Goal: Entertainment & Leisure: Consume media (video, audio)

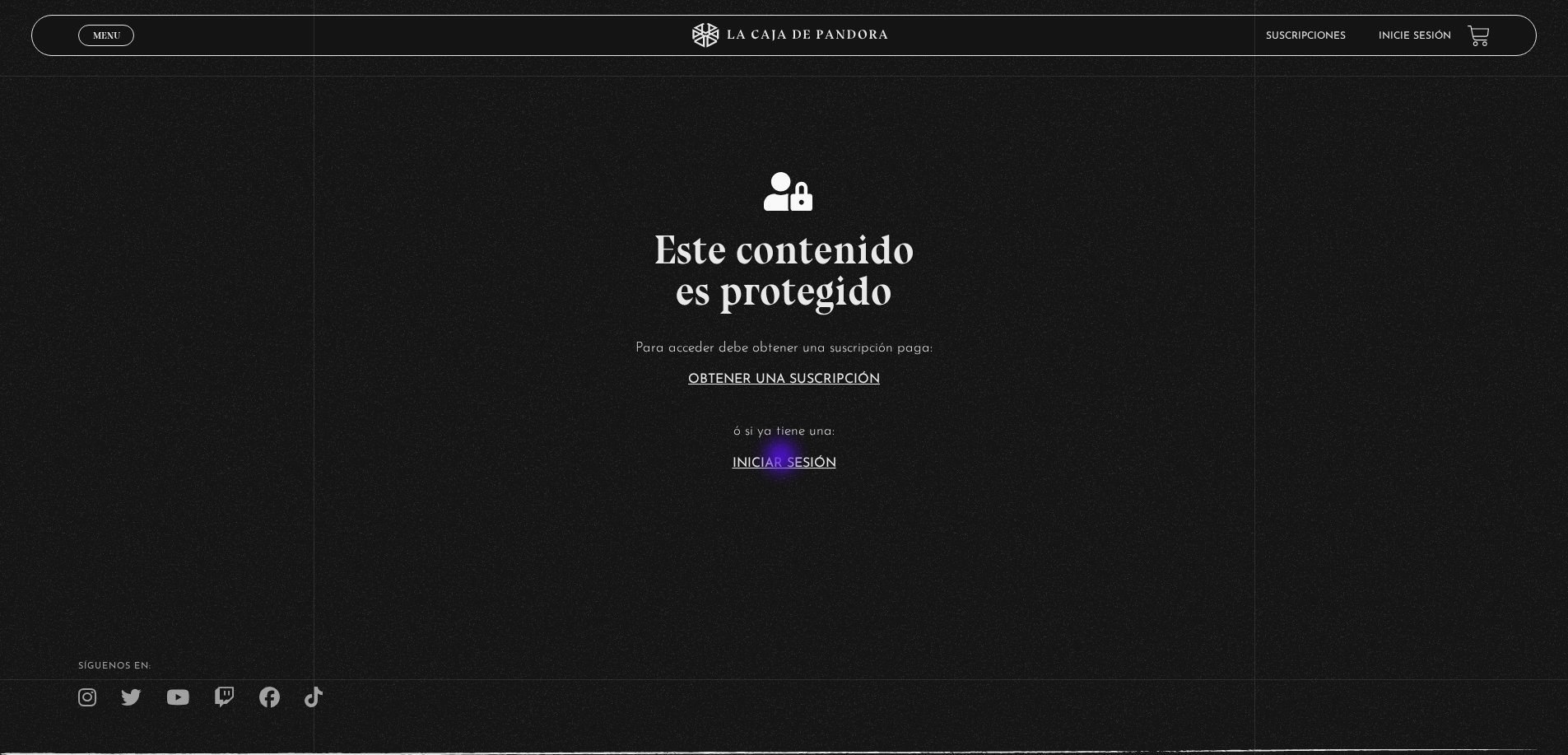
click at [783, 458] on link "Iniciar Sesión" at bounding box center [784, 464] width 103 height 13
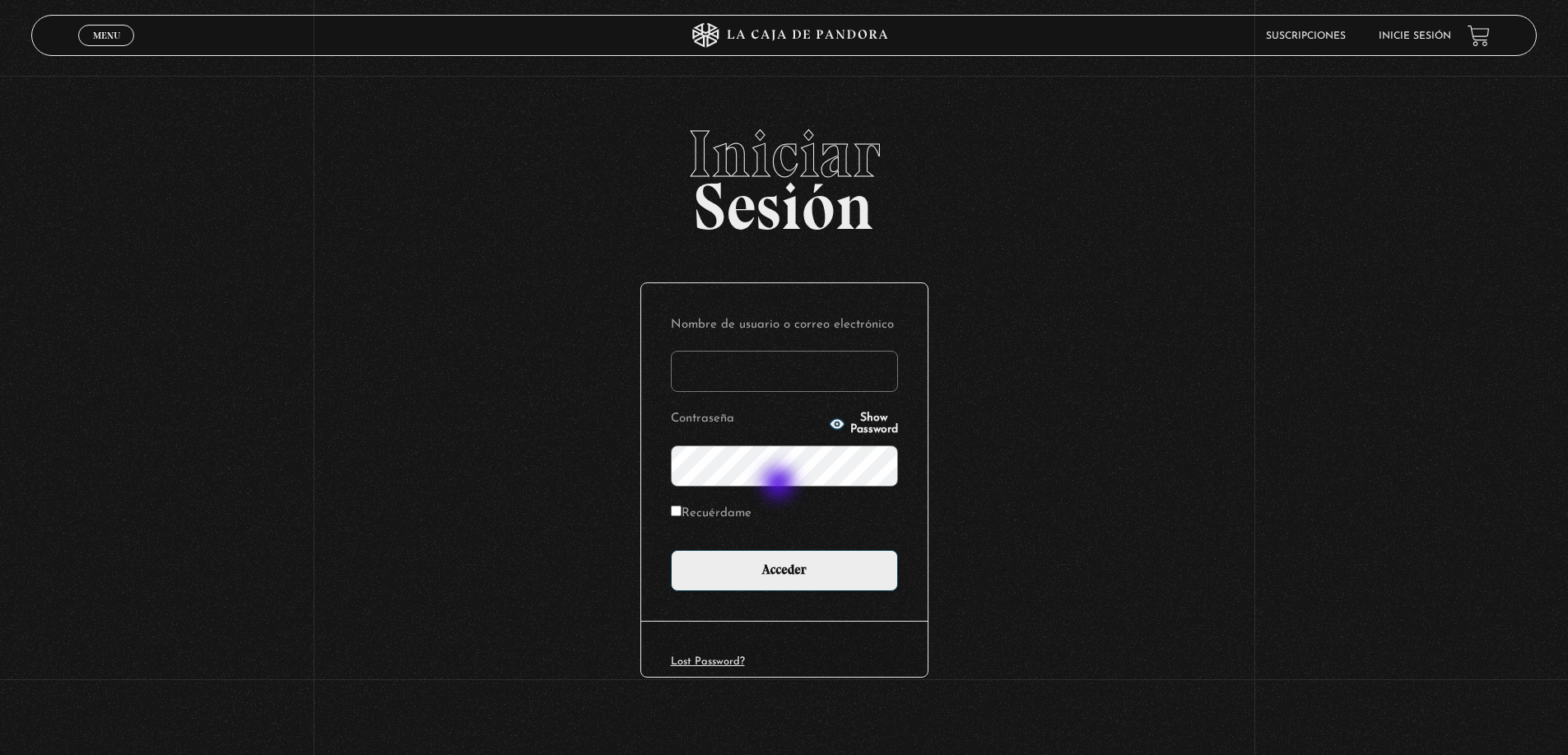
type input "[EMAIL_ADDRESS][DOMAIN_NAME]"
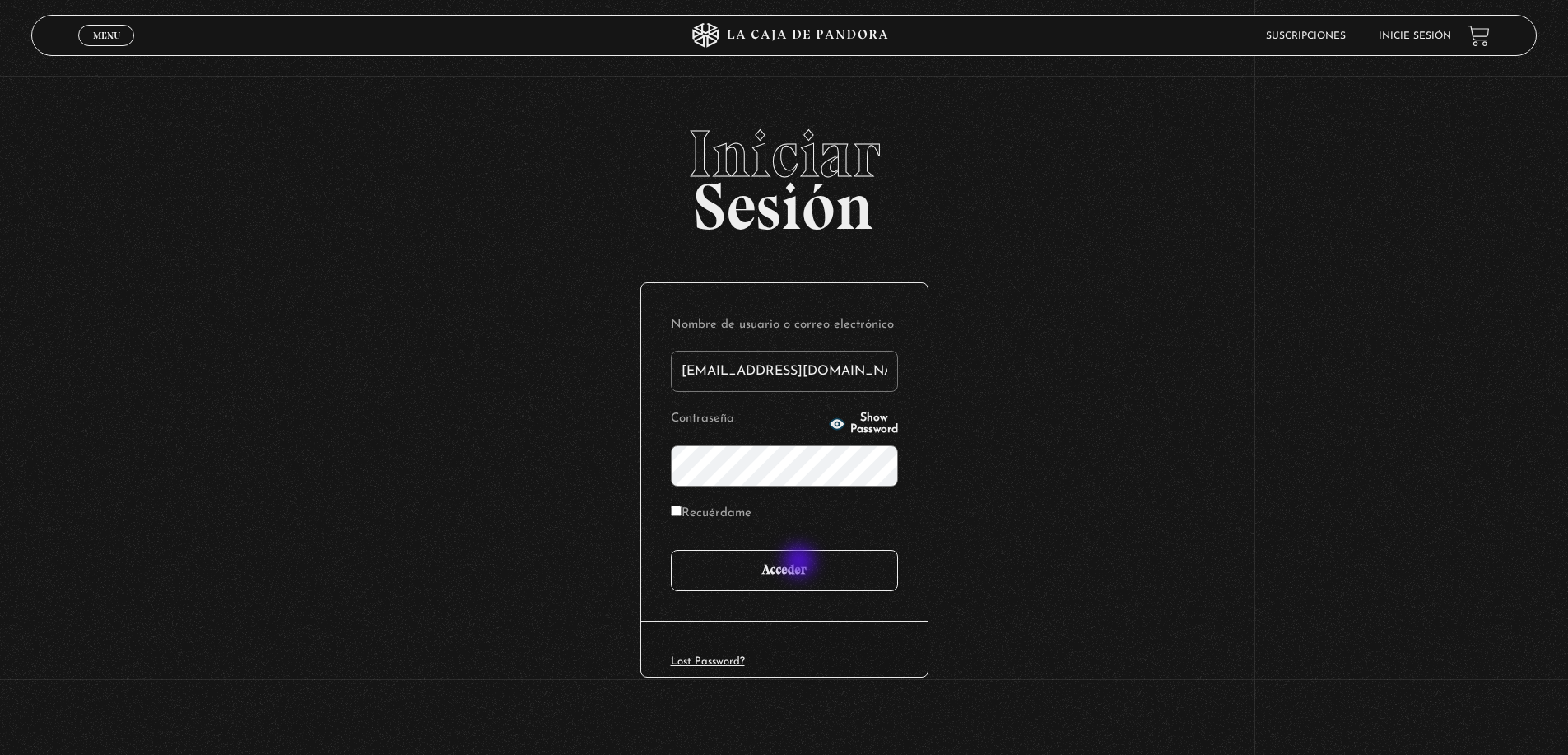
click at [801, 563] on input "Acceder" at bounding box center [784, 570] width 227 height 41
